Goal: Information Seeking & Learning: Learn about a topic

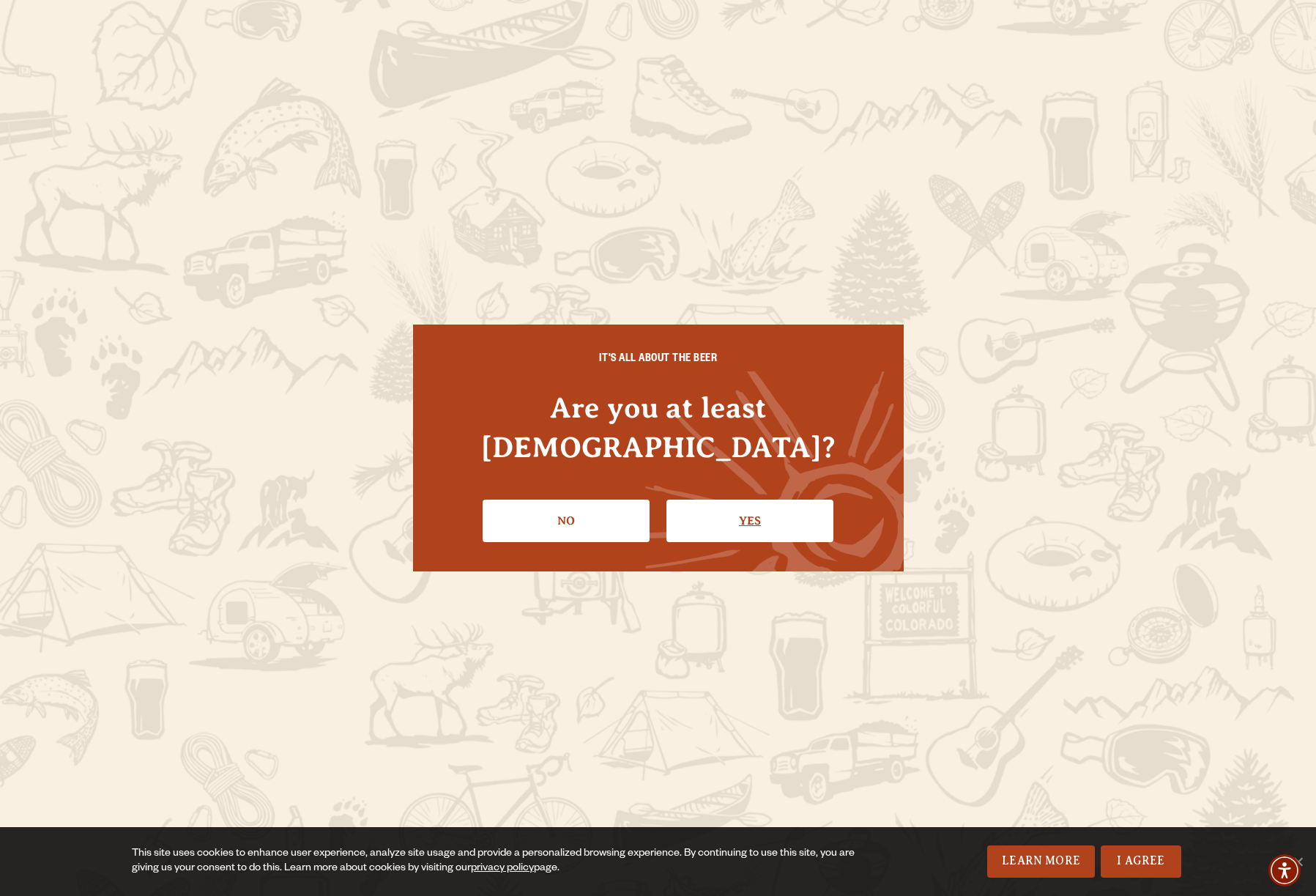
click at [724, 507] on link "Yes" at bounding box center [750, 521] width 167 height 43
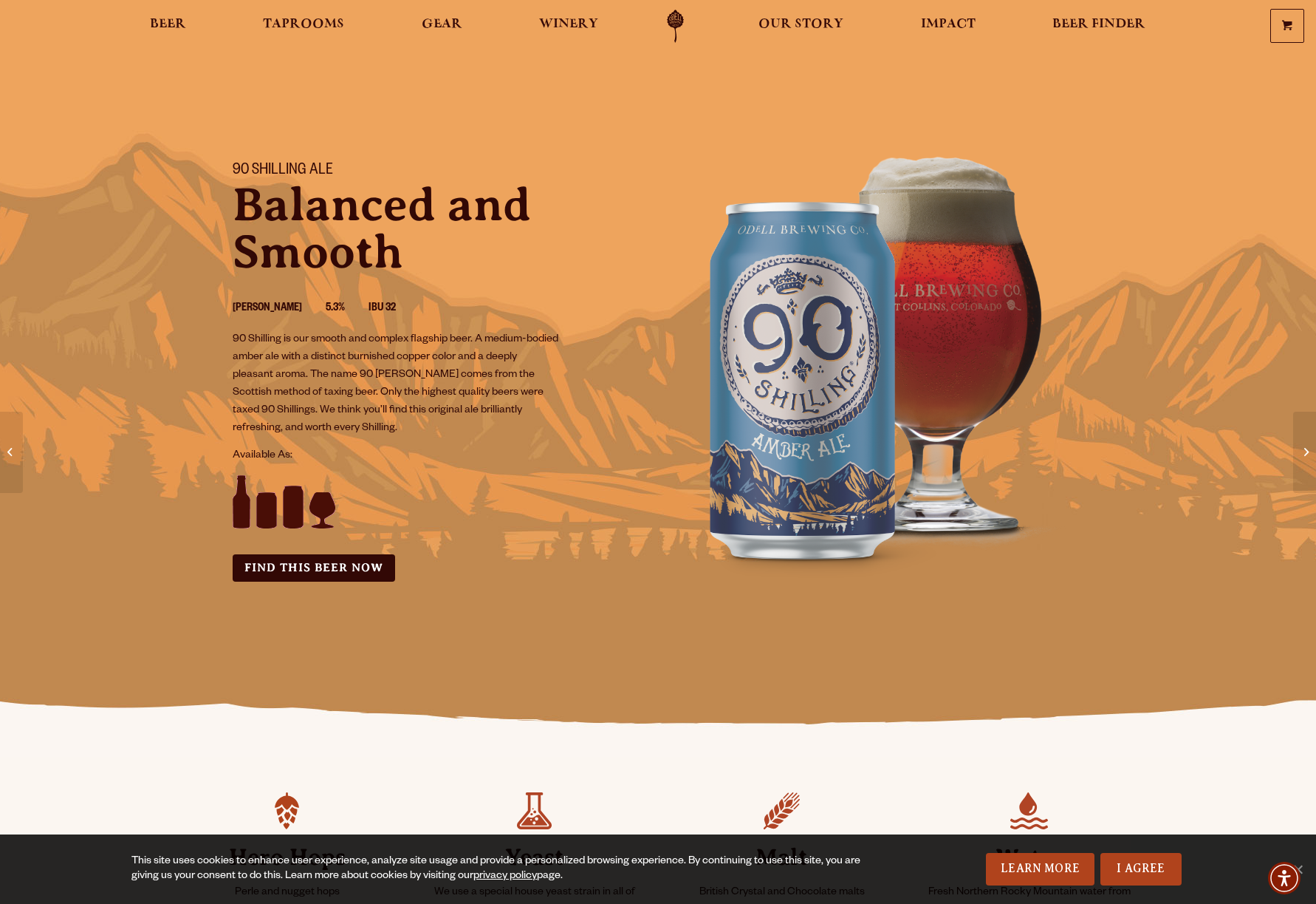
click at [137, 30] on div "Beer Taprooms Gear Winery Our Story Impact Beer Finder Menu Menu" at bounding box center [635, 26] width 1063 height 34
click at [171, 30] on span "Beer" at bounding box center [167, 24] width 36 height 12
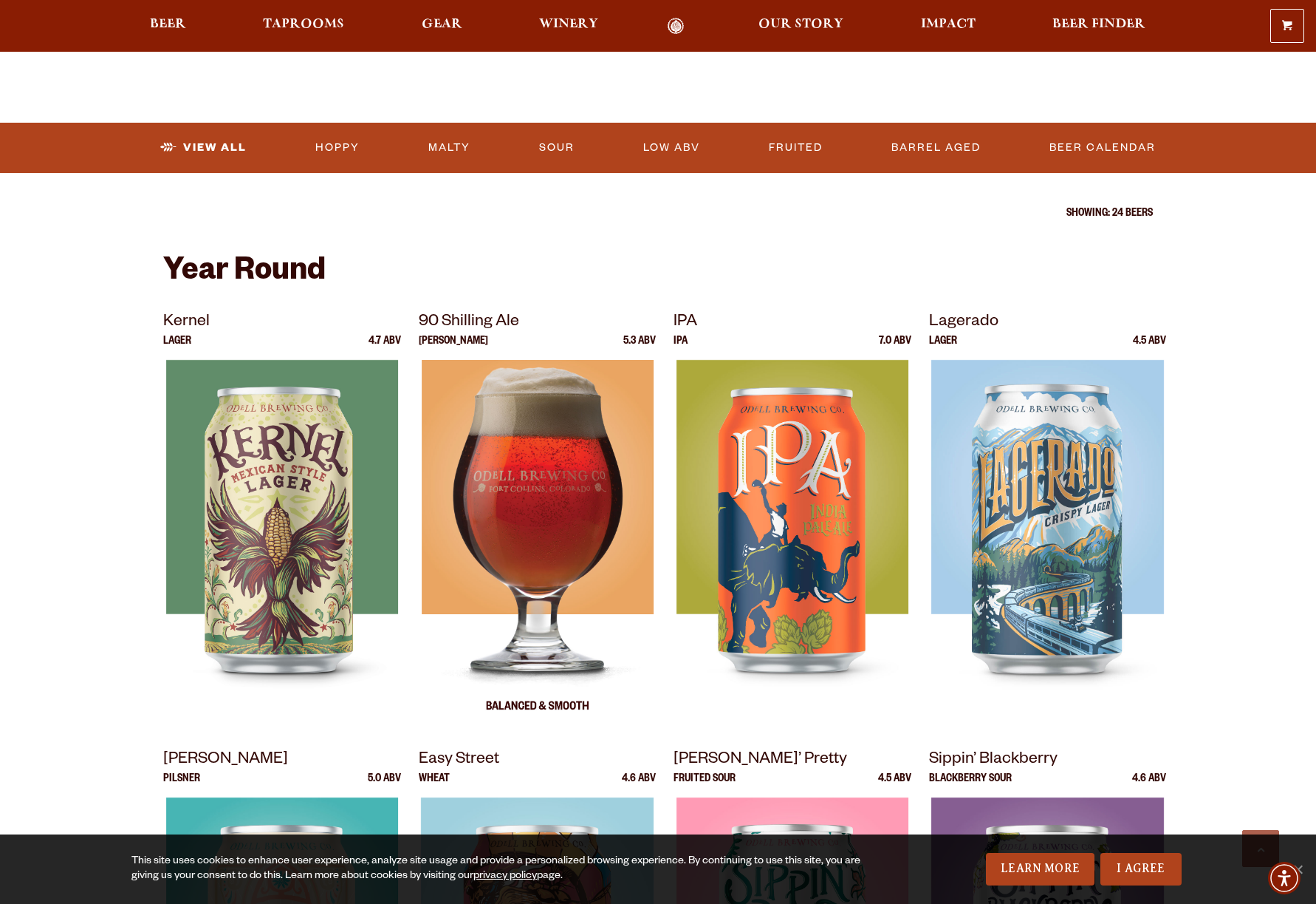
scroll to position [435, 0]
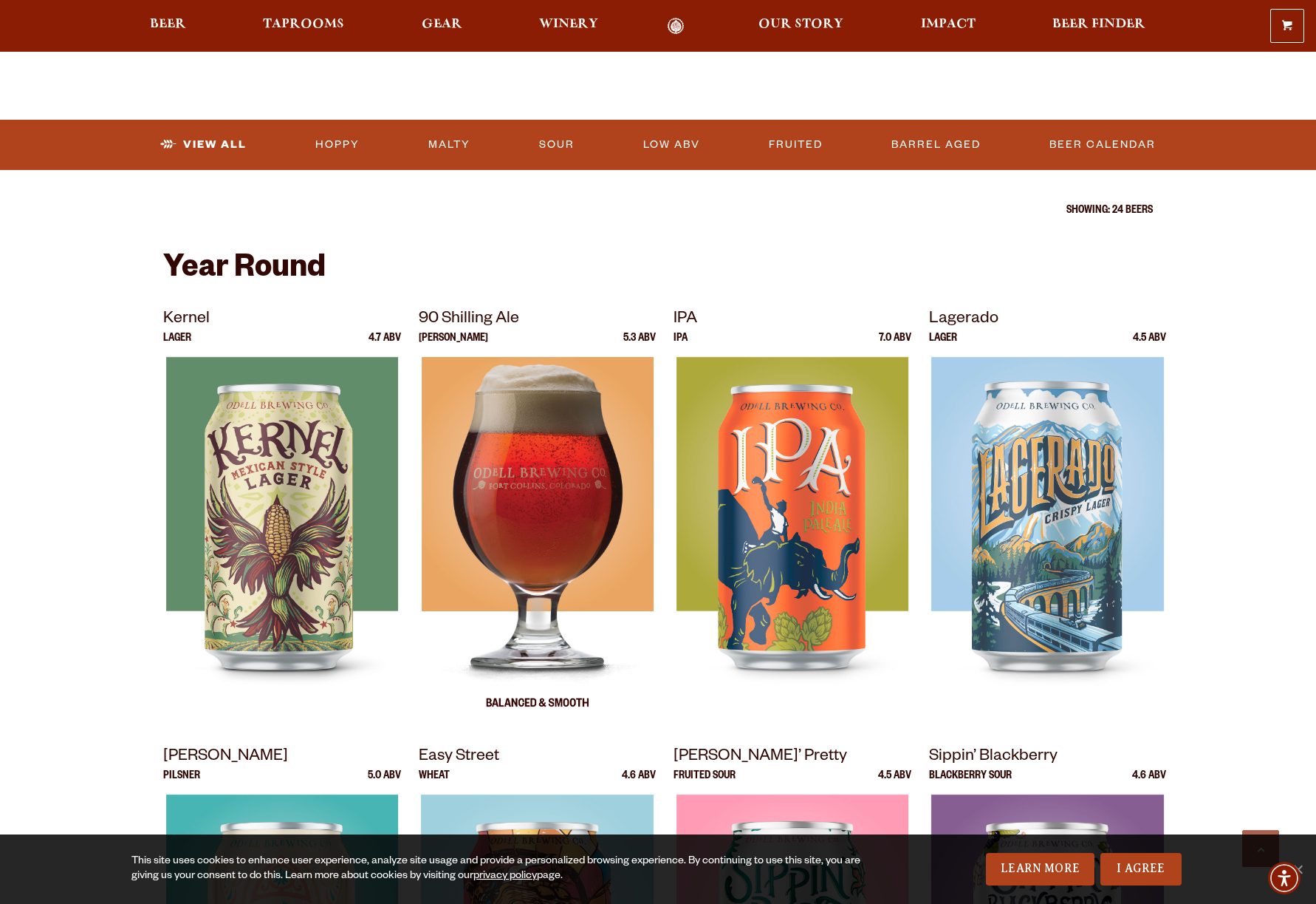
click at [532, 555] on img at bounding box center [537, 541] width 232 height 370
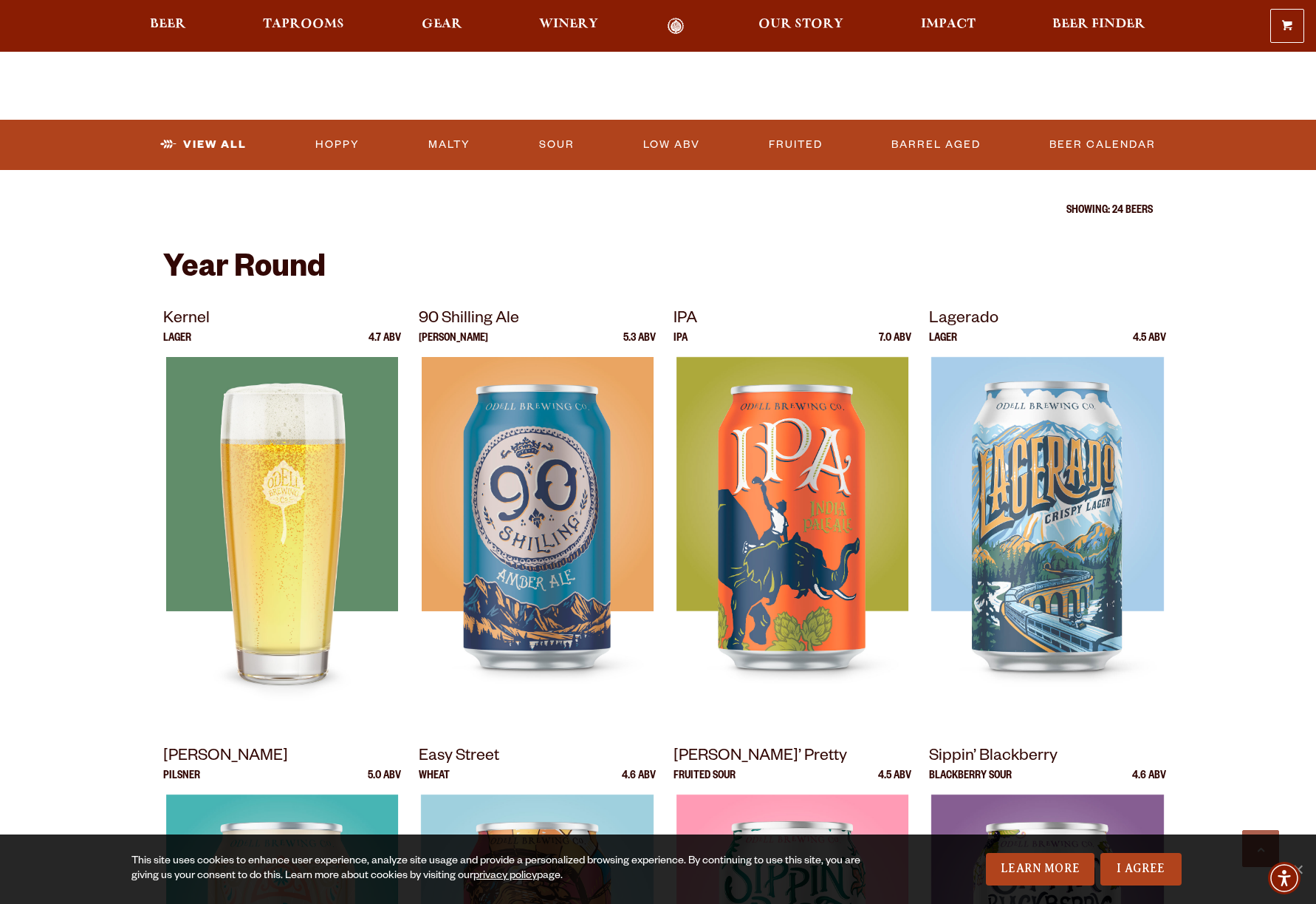
click at [305, 468] on img at bounding box center [282, 541] width 232 height 370
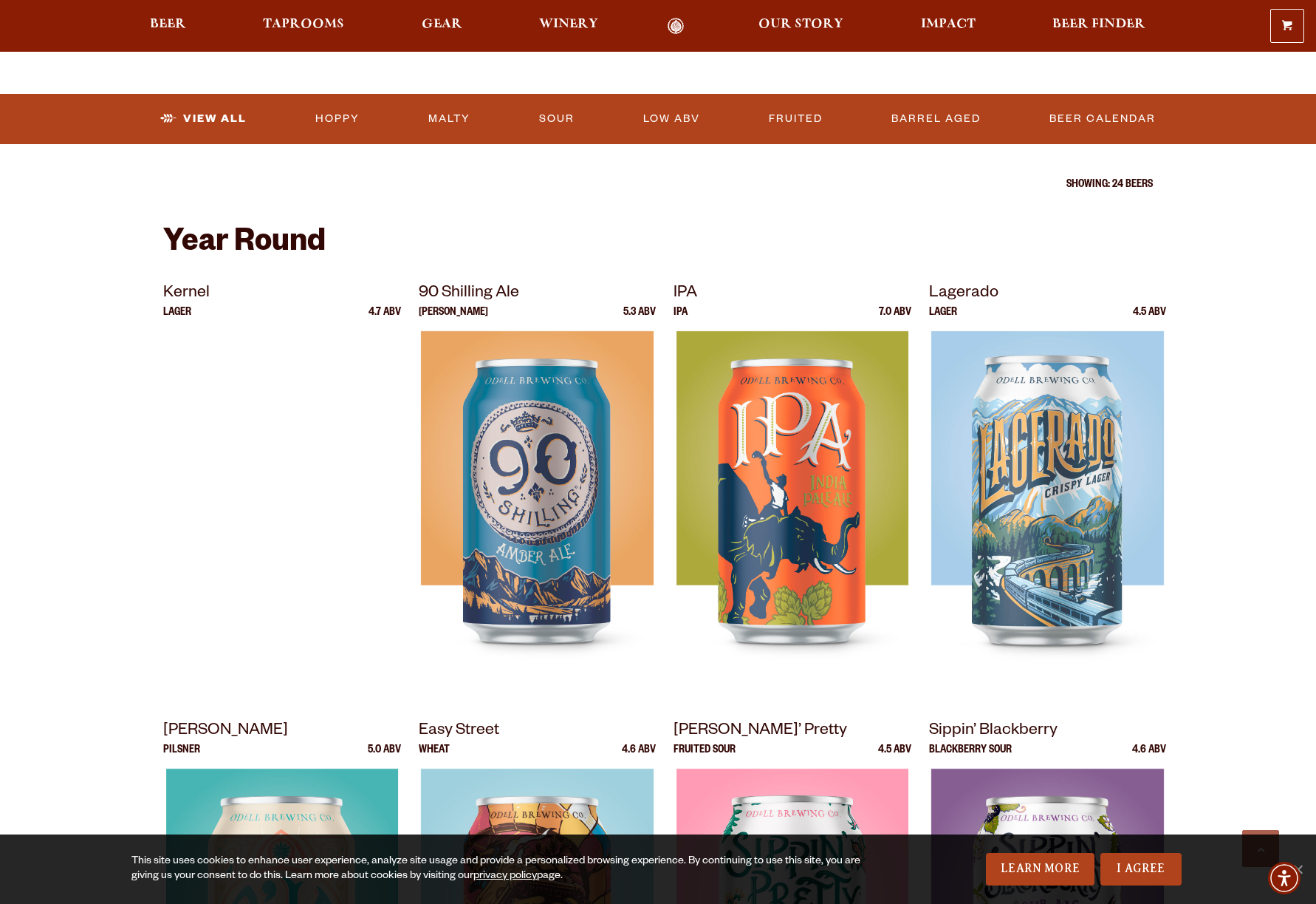
scroll to position [403, 0]
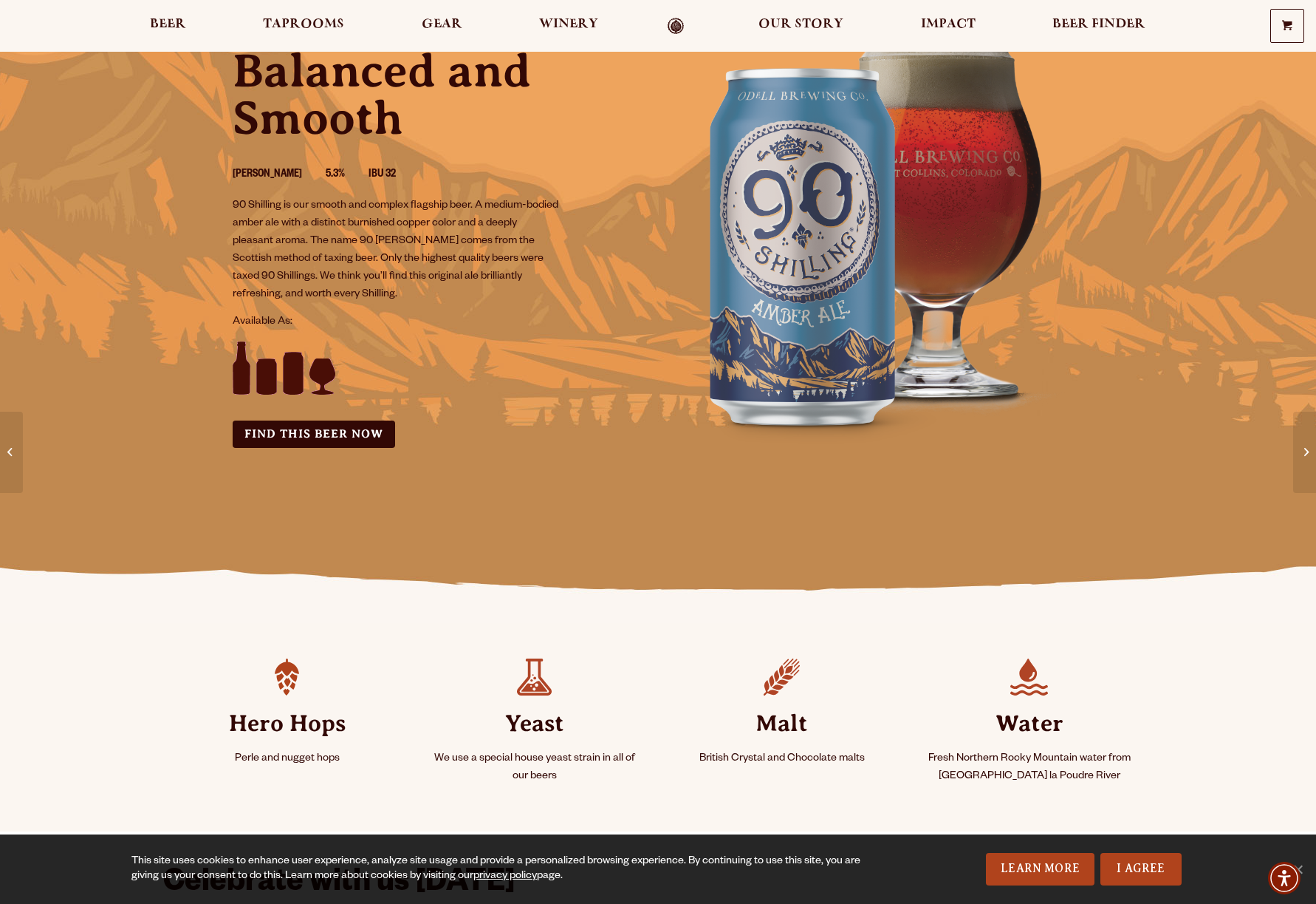
scroll to position [8, 0]
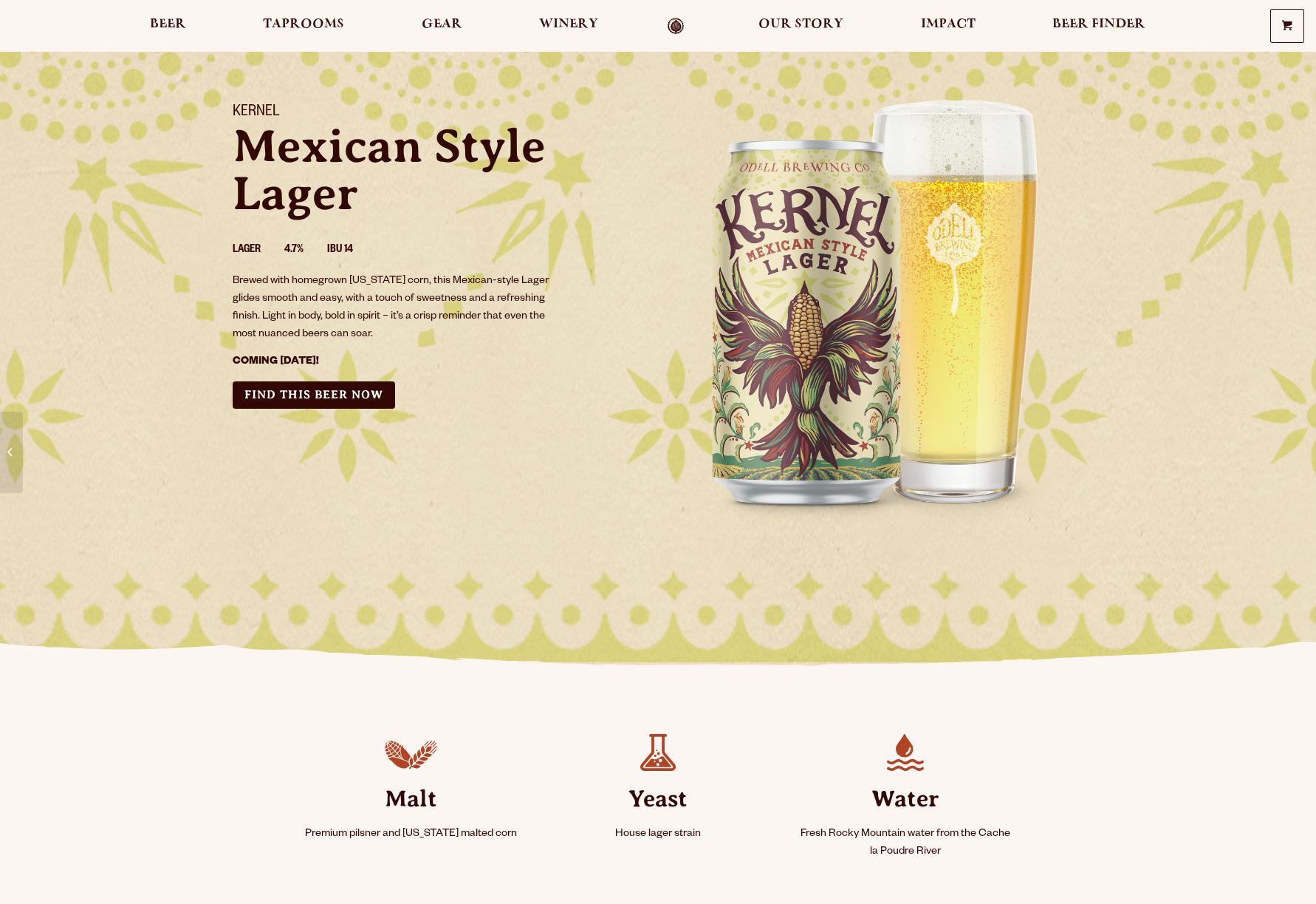
scroll to position [72, 0]
